Goal: Complete application form

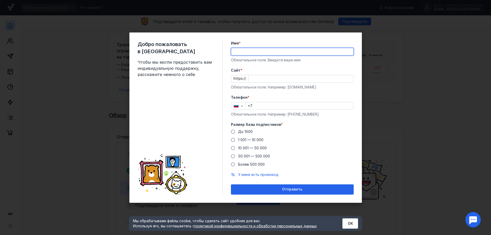
drag, startPoint x: 0, startPoint y: 0, endPoint x: 274, endPoint y: 52, distance: 278.9
click at [274, 52] on input "Имя *" at bounding box center [292, 51] width 122 height 7
type input "[PERSON_NAME]"
click at [267, 79] on input "Cайт *" at bounding box center [300, 78] width 105 height 7
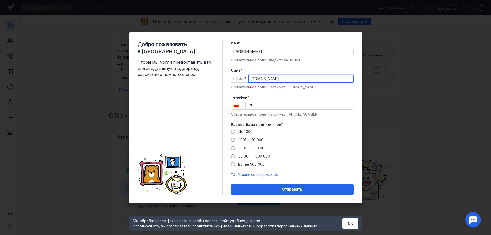
type input "[DOMAIN_NAME]"
click at [273, 105] on input "+7" at bounding box center [299, 105] width 107 height 7
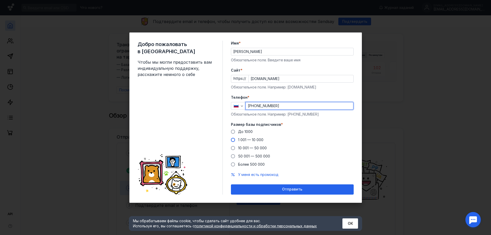
type input "[PHONE_NUMBER]"
click at [233, 139] on span at bounding box center [233, 140] width 4 height 4
click at [0, 0] on input "1 001 — 10 000" at bounding box center [0, 0] width 0 height 0
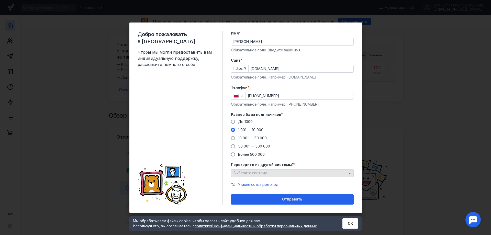
click at [286, 173] on div "Выберите систему" at bounding box center [290, 173] width 116 height 4
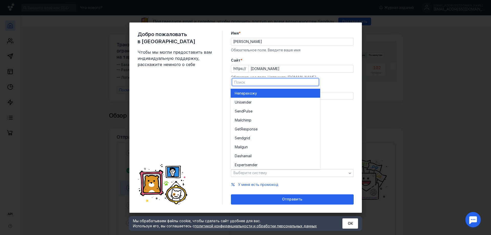
click at [248, 91] on span "перехожу" at bounding box center [248, 93] width 18 height 5
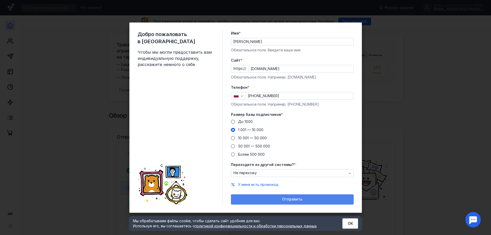
click at [287, 199] on span "Отправить" at bounding box center [292, 199] width 20 height 4
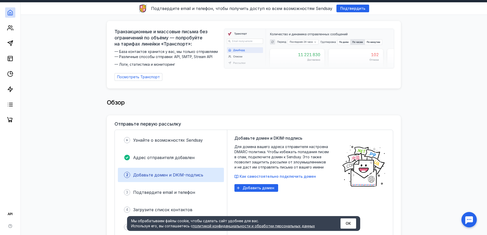
scroll to position [26, 0]
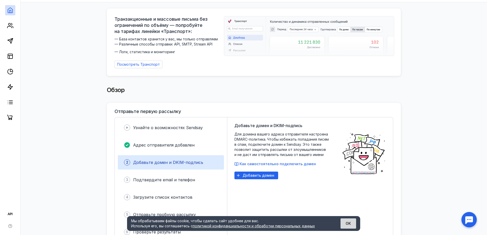
click at [346, 225] on button "ОК" at bounding box center [348, 223] width 16 height 10
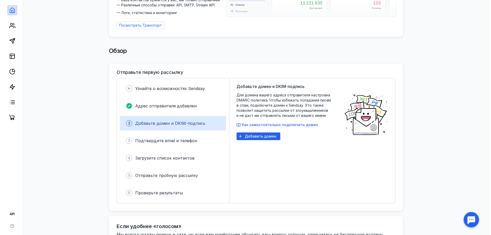
scroll to position [51, 0]
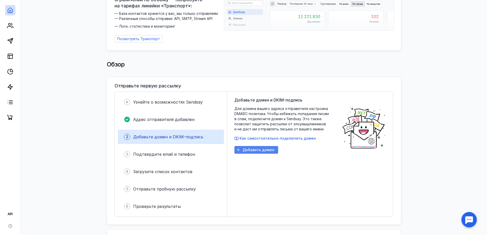
click at [262, 149] on span "Добавить домен" at bounding box center [259, 150] width 32 height 4
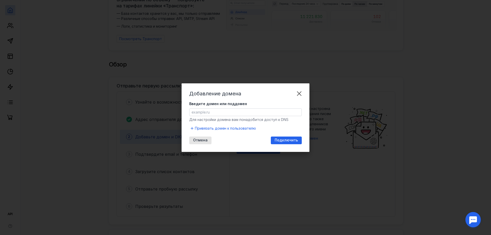
click at [260, 114] on input "Введите домен или поддомен" at bounding box center [245, 112] width 112 height 7
type input "[DOMAIN_NAME]"
click at [286, 138] on span "Подключить" at bounding box center [286, 140] width 23 height 4
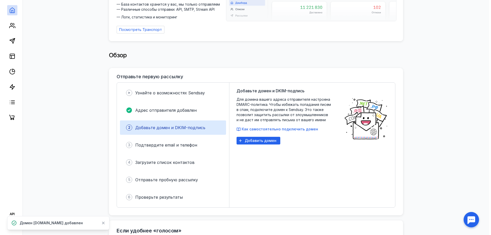
scroll to position [77, 0]
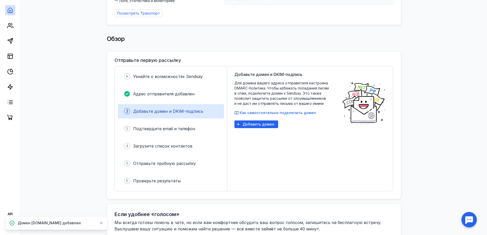
click at [177, 109] on span "Добавьте домен и DKIM-подпись" at bounding box center [168, 111] width 70 height 5
click at [177, 125] on div "Подтвердите email и телефон" at bounding box center [164, 128] width 62 height 6
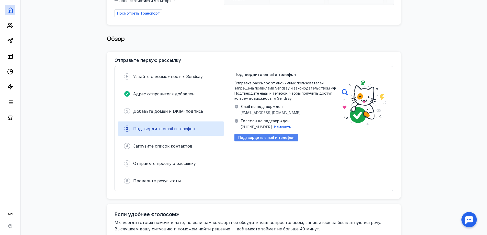
click at [252, 136] on span "Подтвердить email и телефон" at bounding box center [266, 137] width 56 height 4
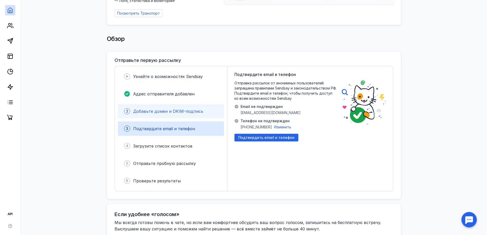
click at [163, 110] on span "Добавьте домен и DKIM-подпись" at bounding box center [168, 111] width 70 height 5
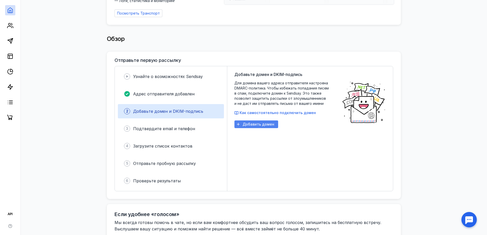
click at [257, 122] on span "Добавить домен" at bounding box center [259, 124] width 32 height 4
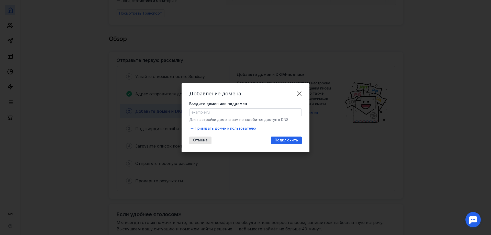
click at [258, 113] on input "Введите домен или поддомен" at bounding box center [245, 112] width 112 height 7
type input "[DOMAIN_NAME]"
click at [288, 142] on div "Подключить" at bounding box center [286, 140] width 31 height 8
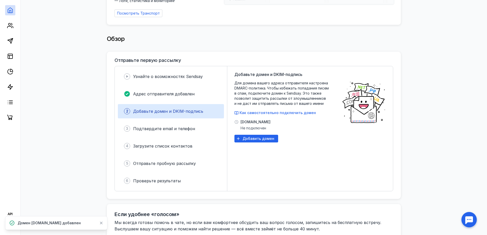
click at [308, 151] on div "Добавьте домен и DKIM-подпись Для домена вашего адреса отправителя настроена DM…" at bounding box center [285, 128] width 102 height 115
